Goal: Task Accomplishment & Management: Complete application form

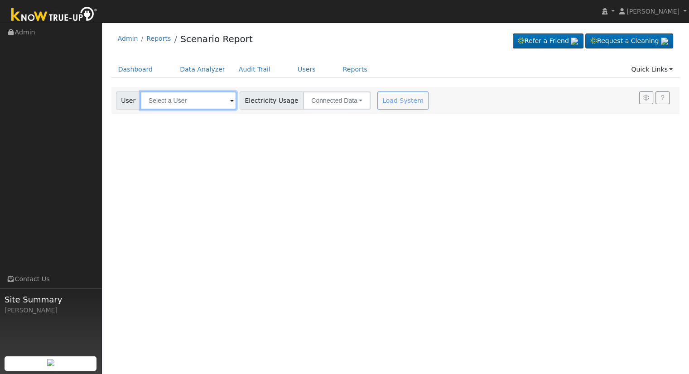
click at [183, 99] on input "text" at bounding box center [188, 100] width 96 height 18
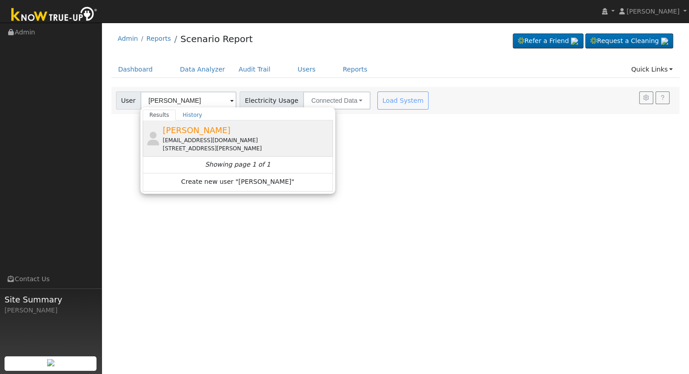
click at [197, 137] on div "[EMAIL_ADDRESS][DOMAIN_NAME]" at bounding box center [247, 140] width 168 height 8
type input "[PERSON_NAME]"
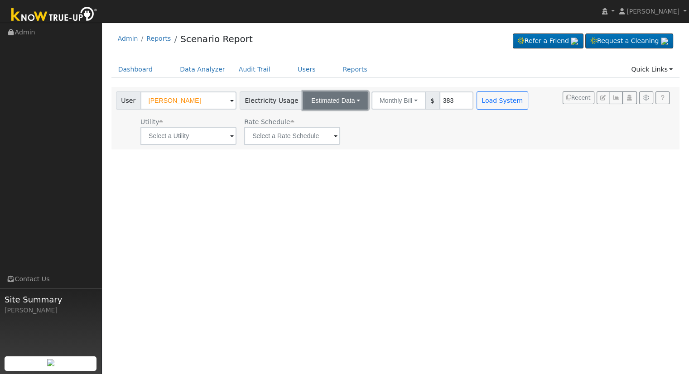
click at [319, 92] on button "Estimated Data" at bounding box center [335, 100] width 65 height 18
click at [332, 120] on link "Connected Data" at bounding box center [336, 120] width 64 height 13
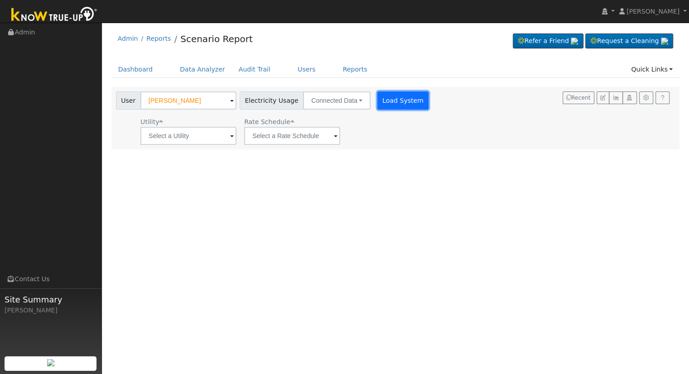
click at [377, 102] on button "Load System" at bounding box center [403, 100] width 52 height 18
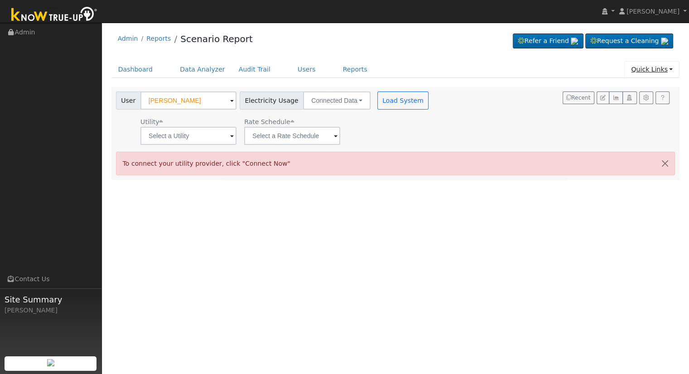
click at [659, 67] on link "Quick Links" at bounding box center [651, 69] width 55 height 17
click at [638, 104] on link "Quick Connect" at bounding box center [645, 101] width 67 height 13
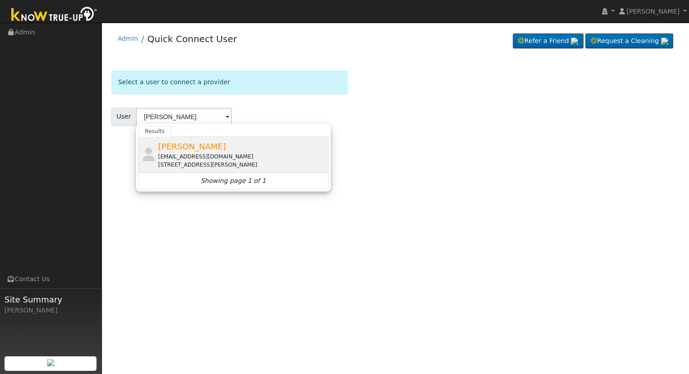
click at [161, 158] on div "[EMAIL_ADDRESS][DOMAIN_NAME]" at bounding box center [242, 157] width 168 height 8
type input "[PERSON_NAME]"
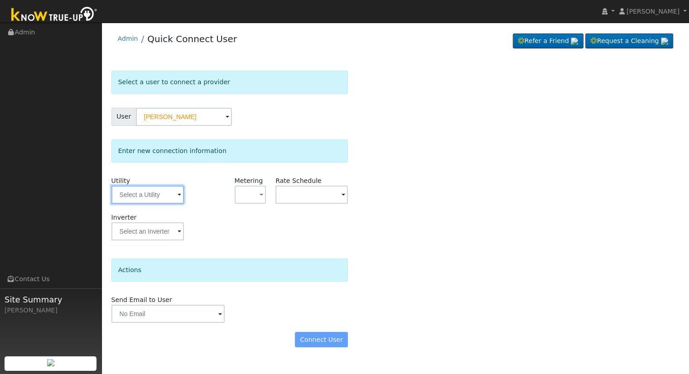
click at [124, 194] on input "text" at bounding box center [147, 195] width 72 height 18
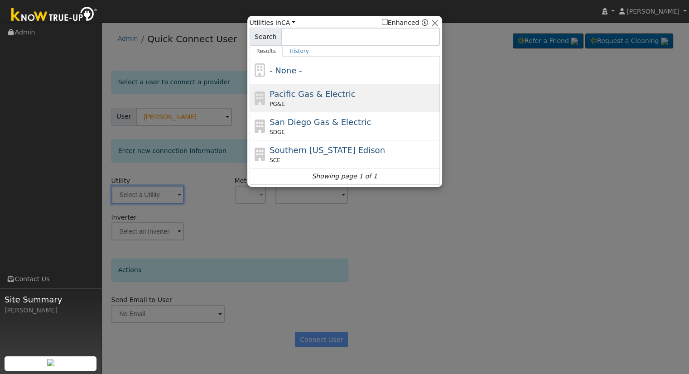
click at [264, 96] on icon at bounding box center [259, 98] width 15 height 14
type input "PG&E"
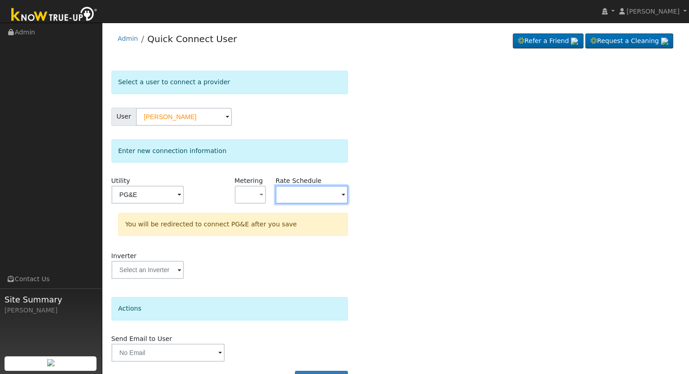
click at [184, 193] on input "text" at bounding box center [147, 195] width 72 height 18
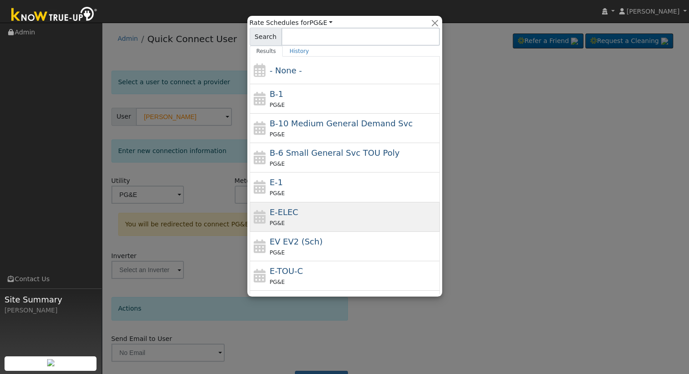
click at [274, 223] on span "PG&E" at bounding box center [276, 223] width 15 height 6
type input "E-ELEC"
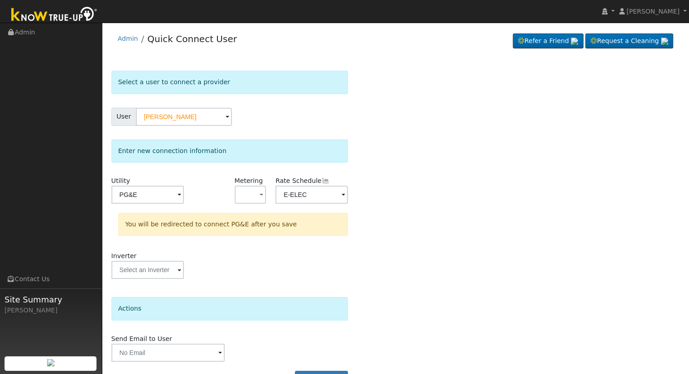
scroll to position [25, 0]
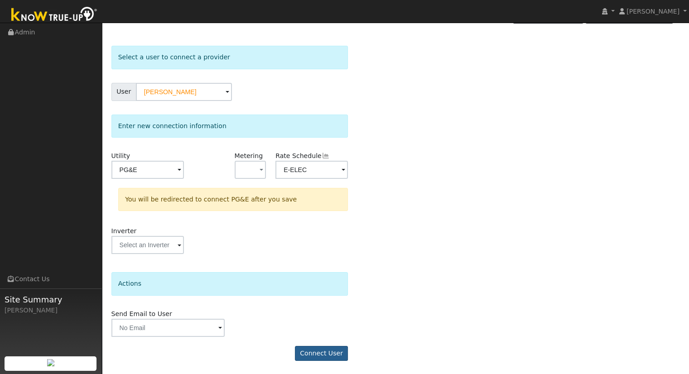
click at [313, 353] on button "Connect User" at bounding box center [321, 353] width 53 height 15
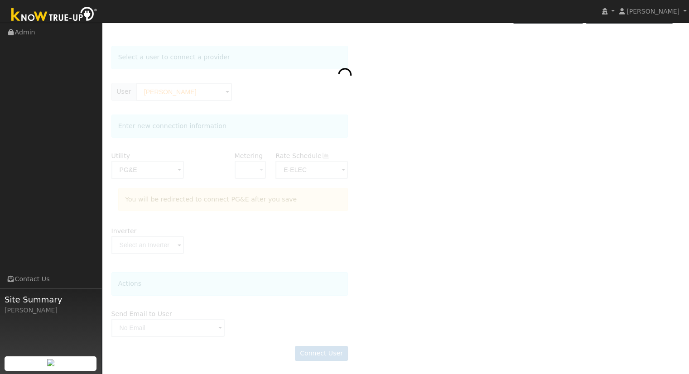
click at [311, 81] on div at bounding box center [395, 208] width 568 height 324
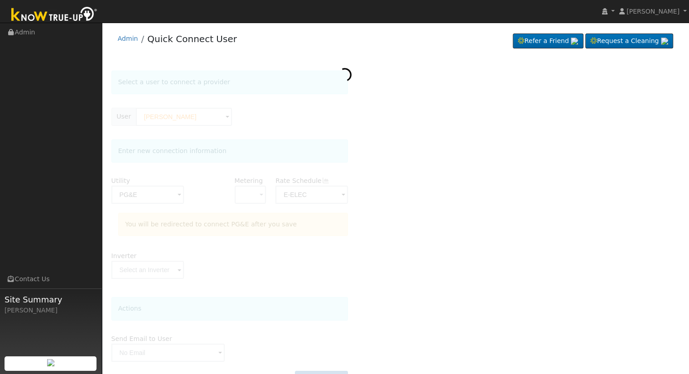
click at [495, 272] on div at bounding box center [395, 233] width 568 height 324
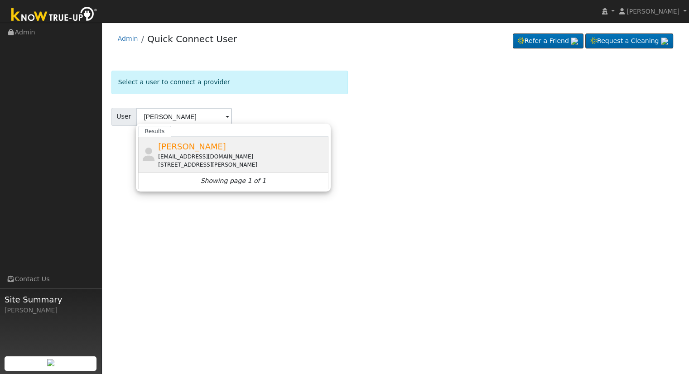
click at [215, 158] on div "[EMAIL_ADDRESS][DOMAIN_NAME]" at bounding box center [242, 157] width 168 height 8
type input "[PERSON_NAME]"
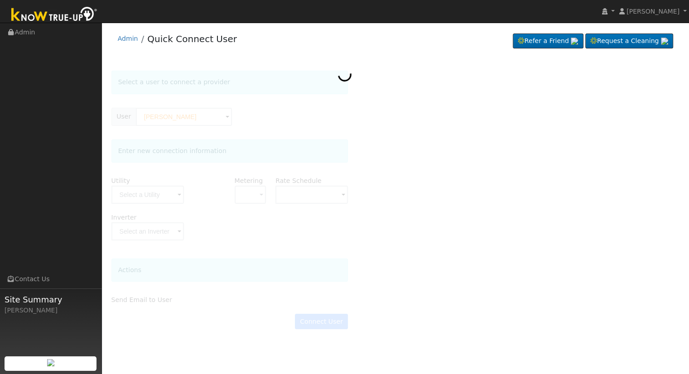
type input "E-ELEC"
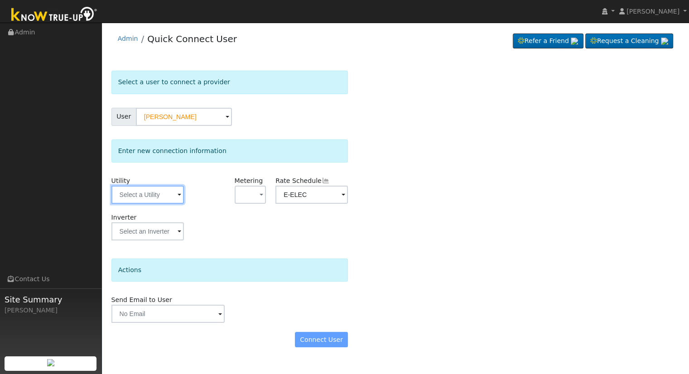
click at [130, 188] on input "text" at bounding box center [147, 195] width 72 height 18
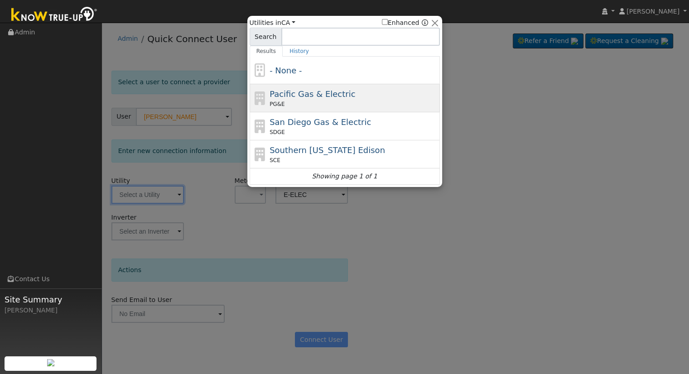
click at [319, 95] on span "Pacific Gas & Electric" at bounding box center [312, 94] width 86 height 10
type input "PG&E"
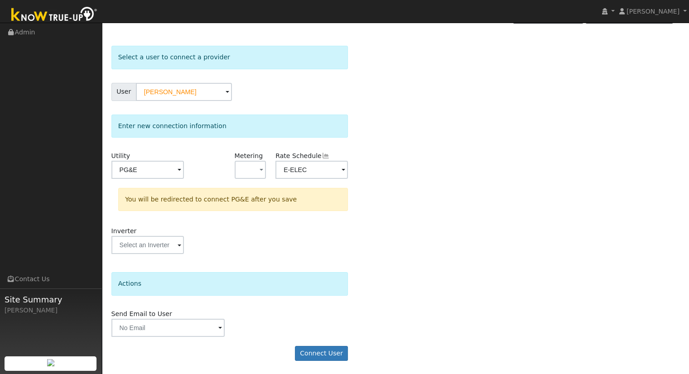
scroll to position [24, 0]
click at [313, 356] on button "Connect User" at bounding box center [321, 353] width 53 height 15
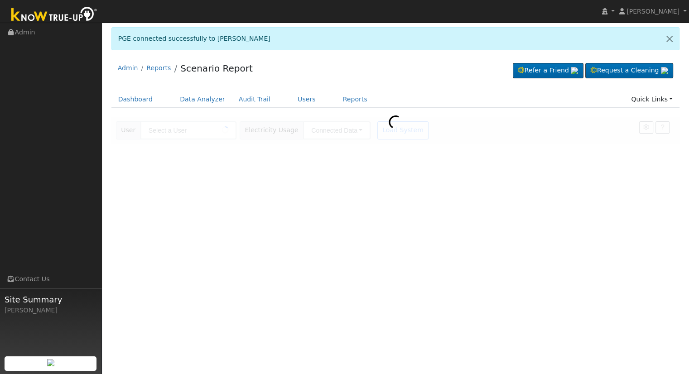
type input "[PERSON_NAME]"
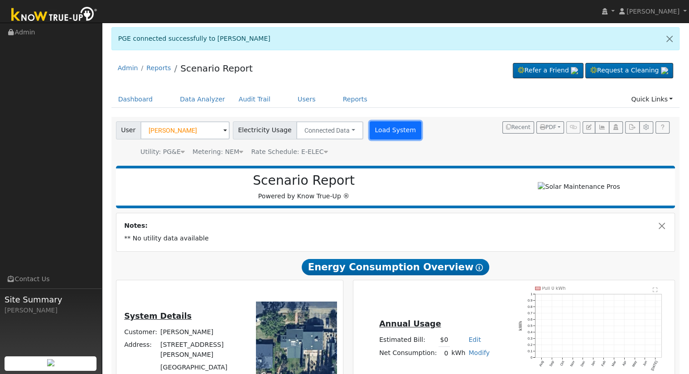
click at [391, 134] on button "Load System" at bounding box center [396, 130] width 52 height 18
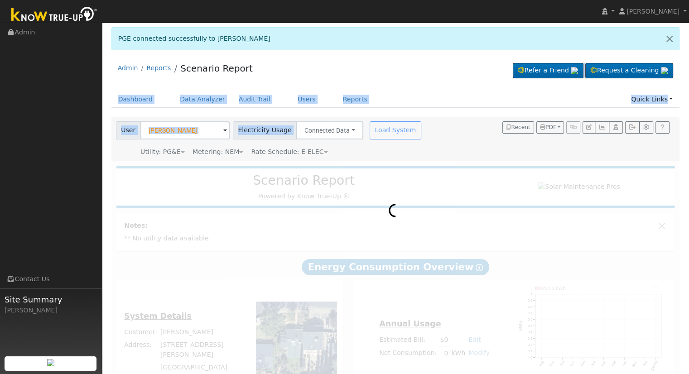
drag, startPoint x: 391, startPoint y: 134, endPoint x: 308, endPoint y: 67, distance: 107.5
click at [308, 67] on div "Admin Reports Scenario Report Refer a Friend Request a Cleaning" at bounding box center [395, 233] width 578 height 352
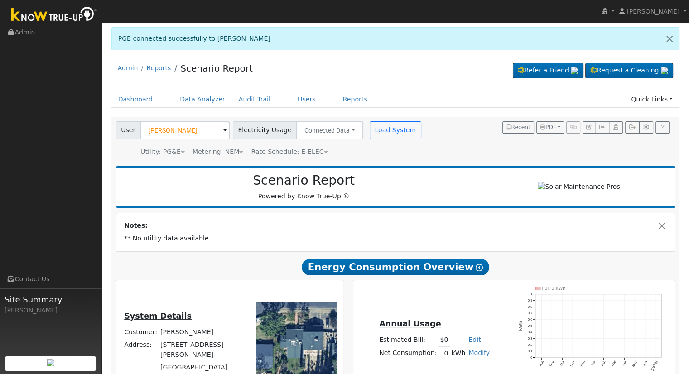
click at [422, 169] on div "Scenario Report Powered by Know True-Up ®" at bounding box center [395, 187] width 559 height 43
click at [370, 131] on button "Load System" at bounding box center [396, 130] width 52 height 18
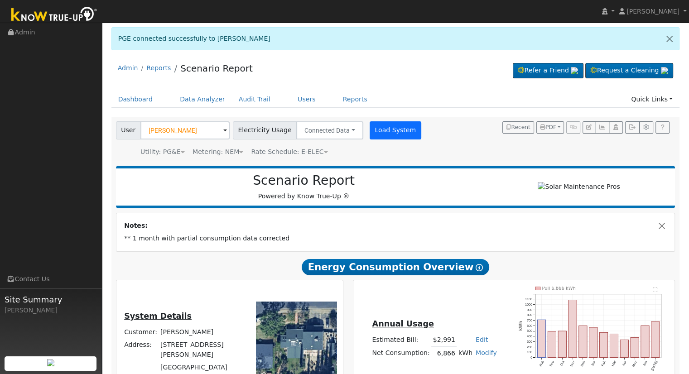
click at [380, 134] on button "Load System" at bounding box center [396, 130] width 52 height 18
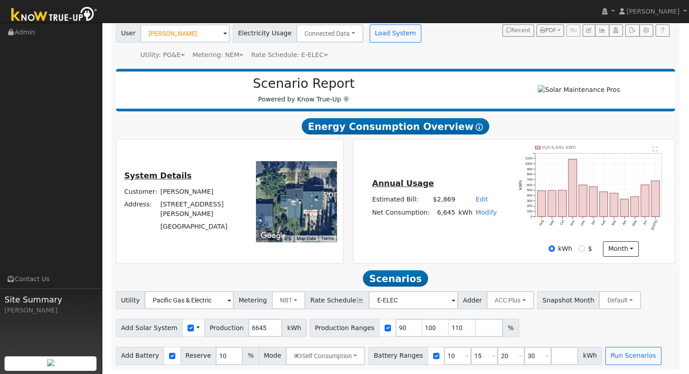
scroll to position [98, 0]
